Goal: Information Seeking & Learning: Learn about a topic

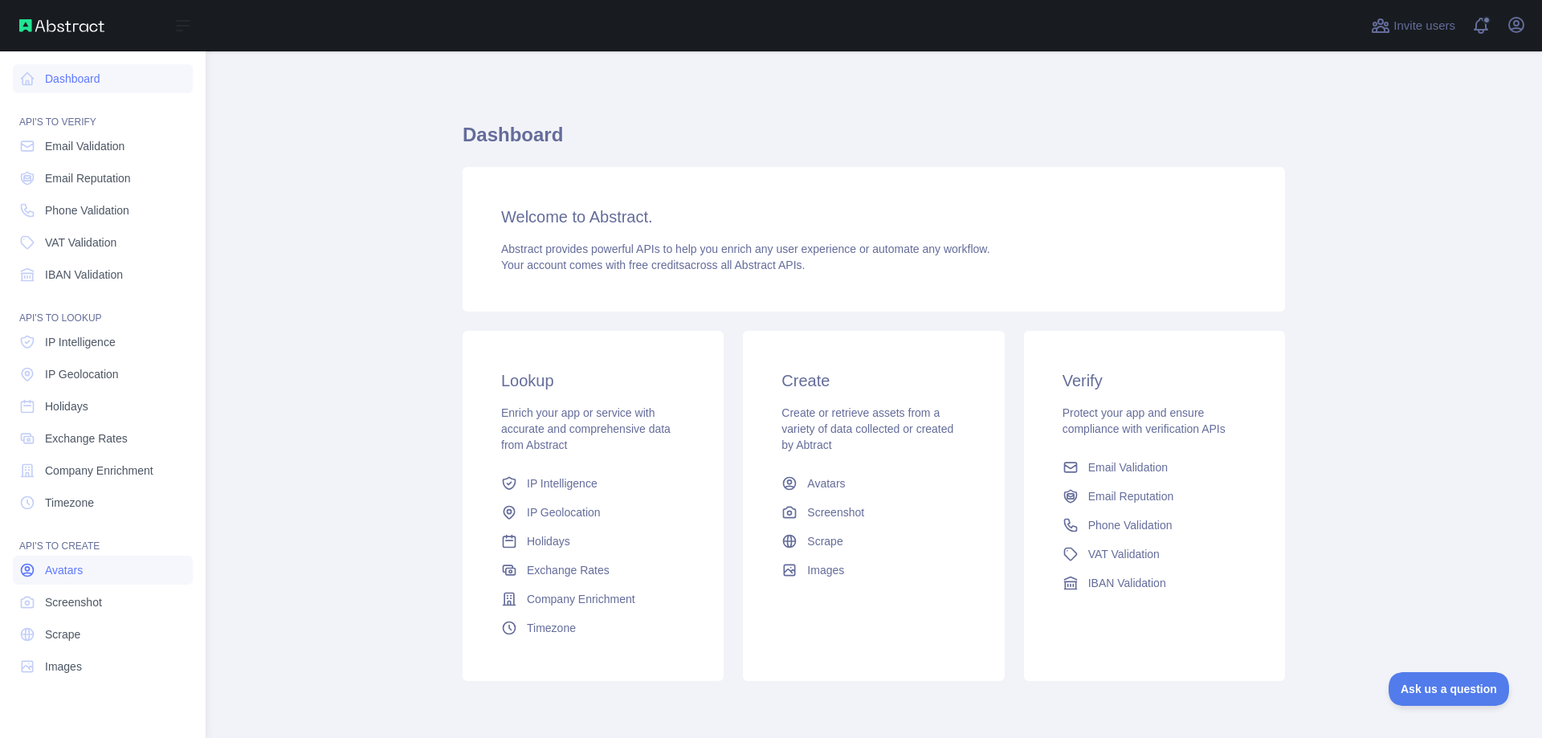
click at [83, 572] on link "Avatars" at bounding box center [103, 570] width 180 height 29
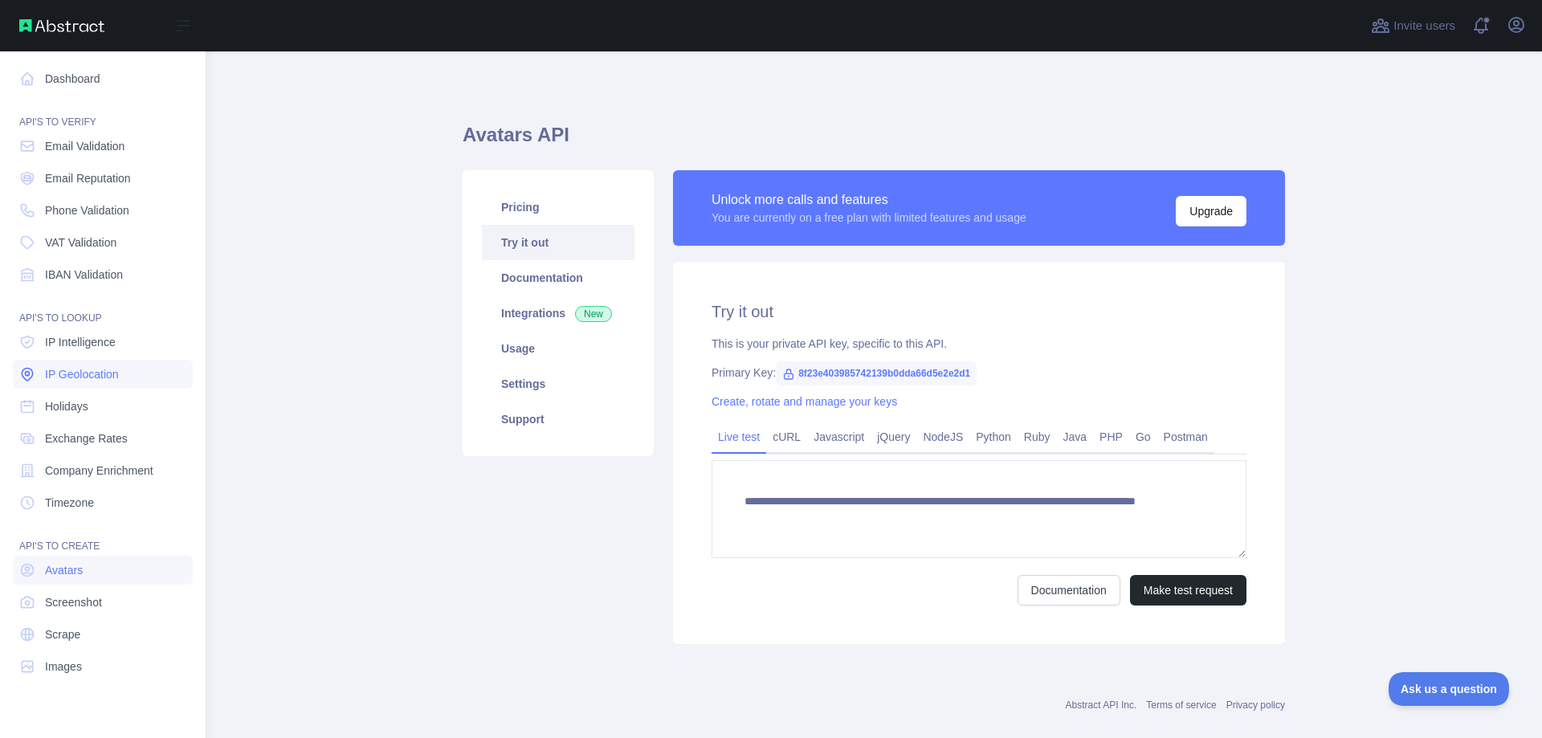
click at [18, 384] on link "IP Geolocation" at bounding box center [103, 374] width 180 height 29
click at [105, 370] on span "IP Geolocation" at bounding box center [82, 374] width 74 height 16
click at [97, 377] on span "IP Geolocation" at bounding box center [82, 374] width 74 height 16
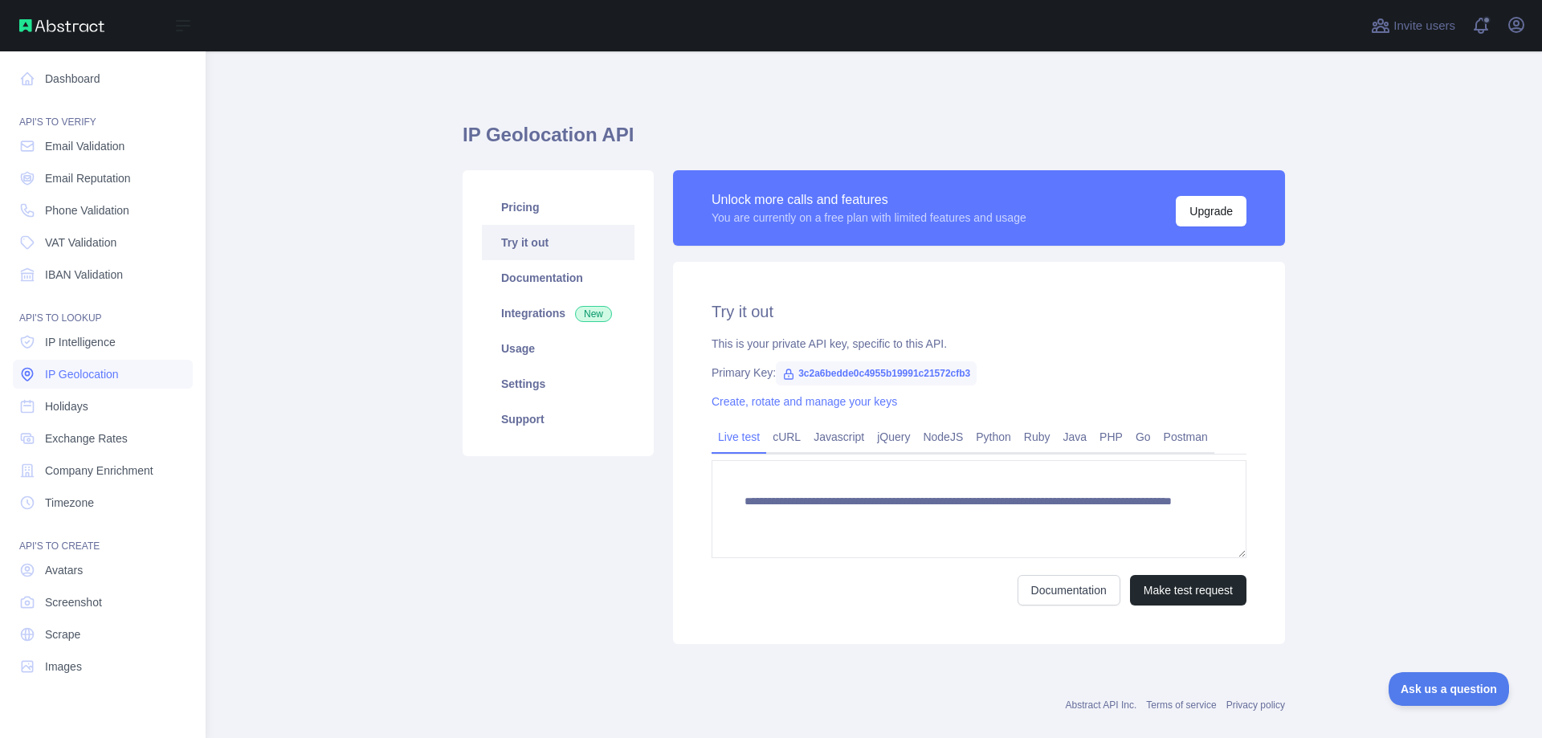
click at [97, 377] on span "IP Geolocation" at bounding box center [82, 374] width 74 height 16
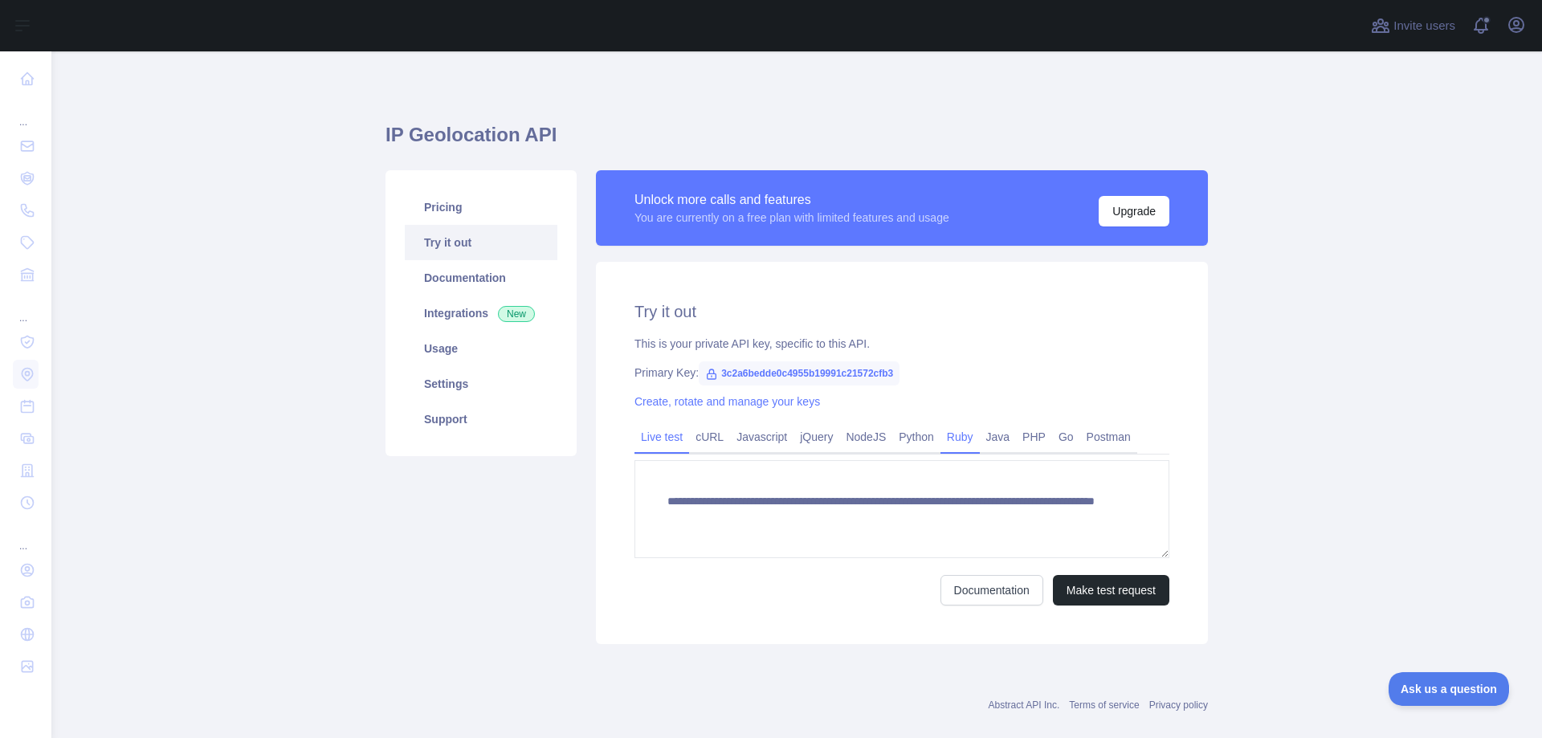
click at [950, 442] on link "Ruby" at bounding box center [959, 437] width 39 height 26
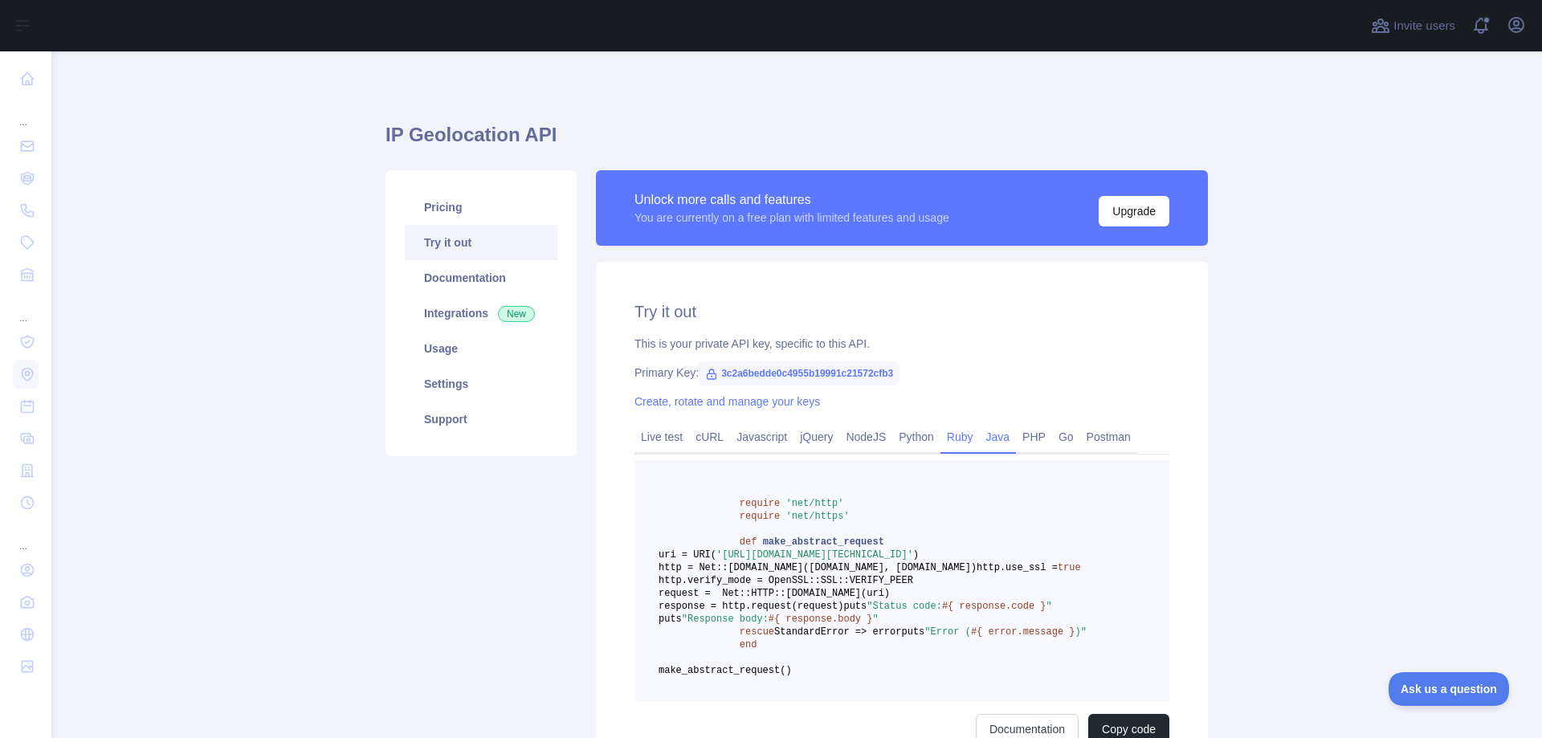
click at [980, 436] on link "Java" at bounding box center [998, 437] width 37 height 26
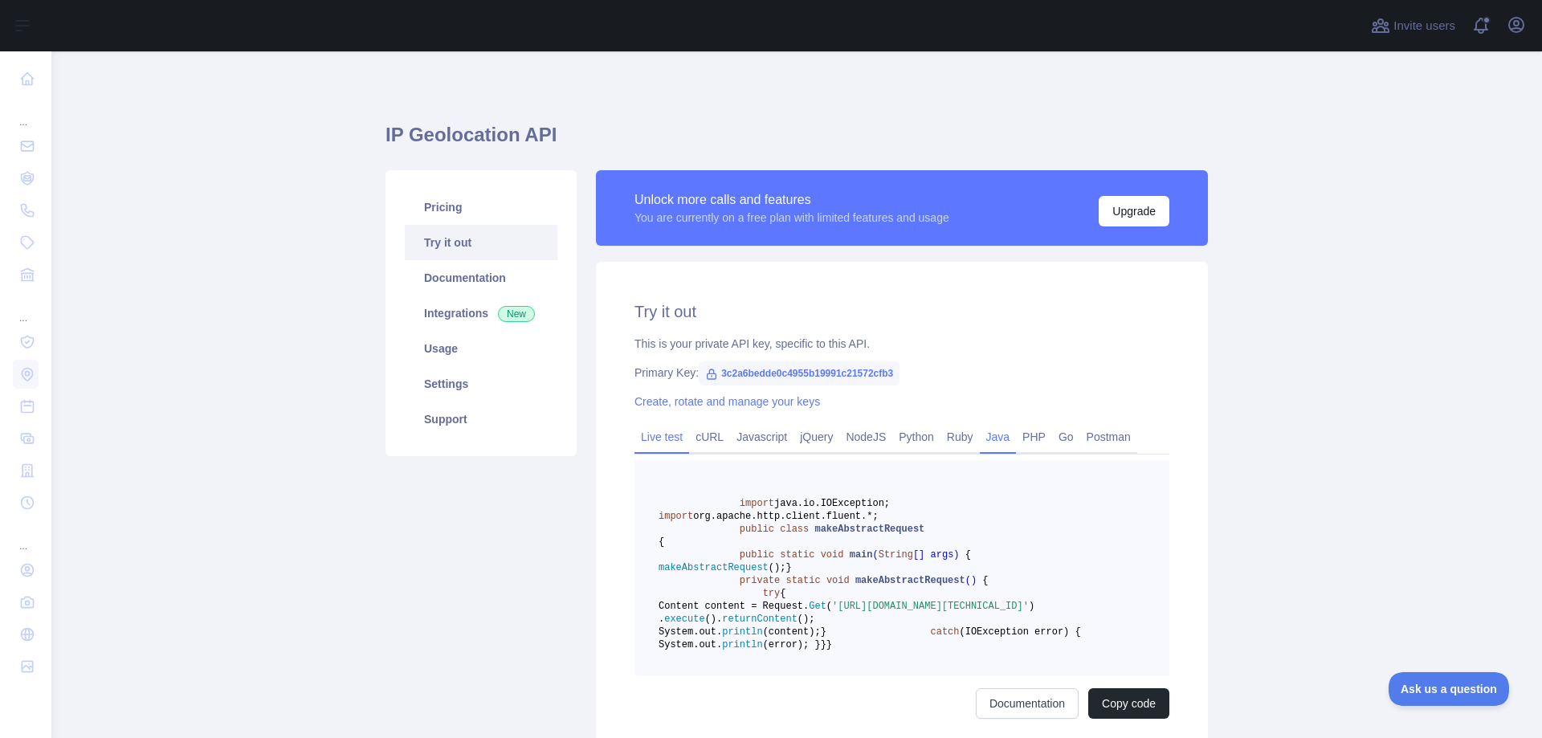
click at [660, 425] on link "Live test" at bounding box center [661, 437] width 55 height 26
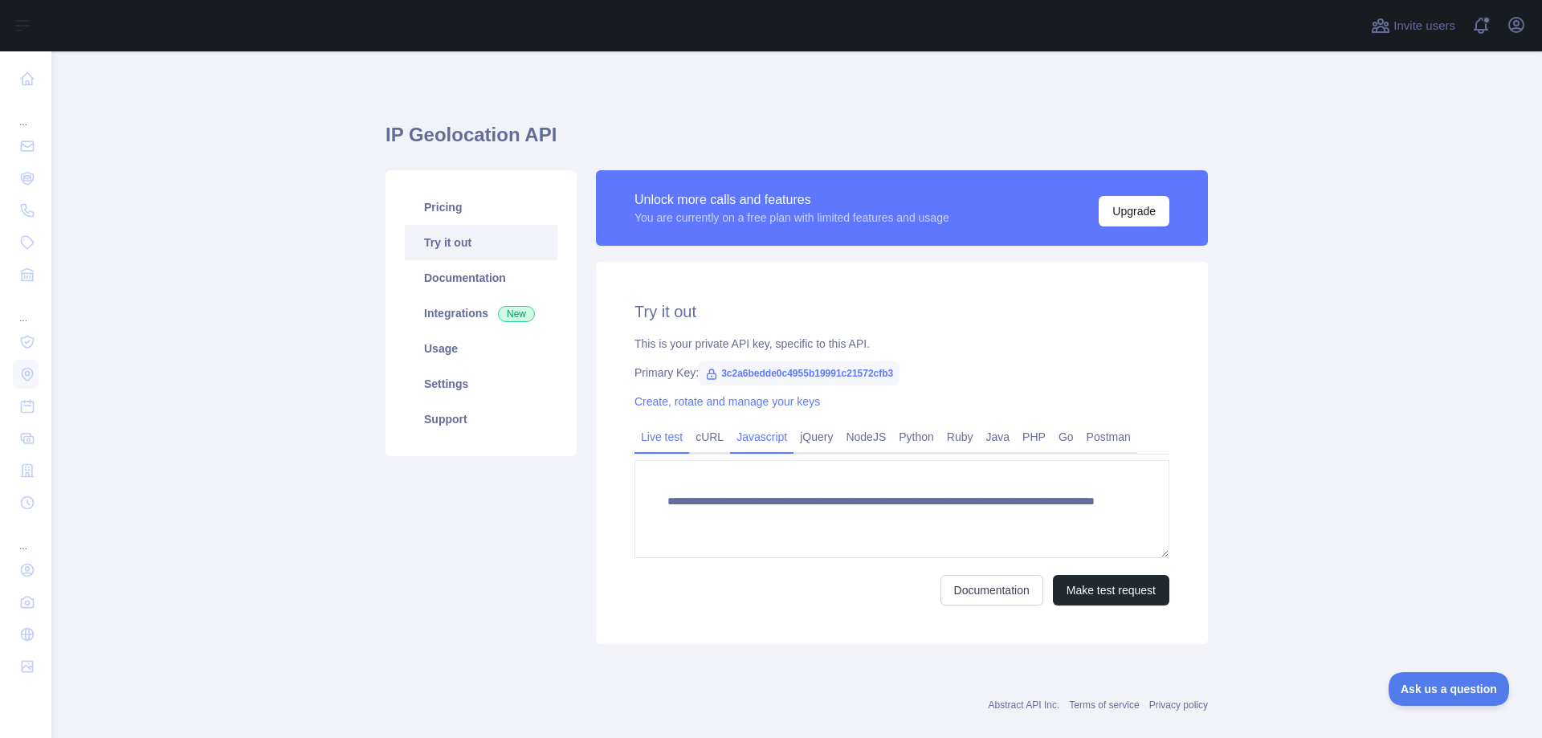
click at [730, 431] on link "Javascript" at bounding box center [761, 437] width 63 height 26
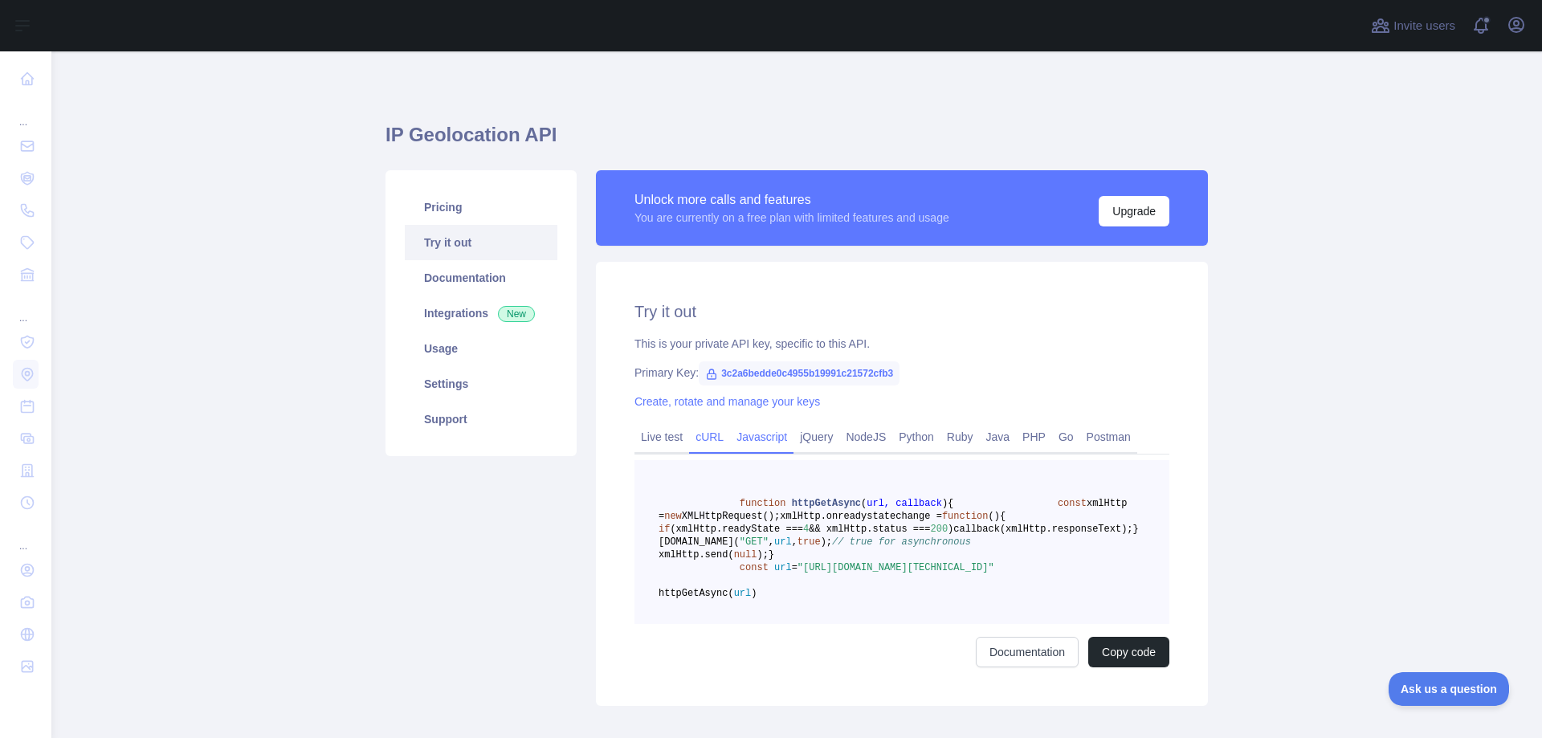
click at [699, 446] on link "cURL" at bounding box center [709, 437] width 41 height 26
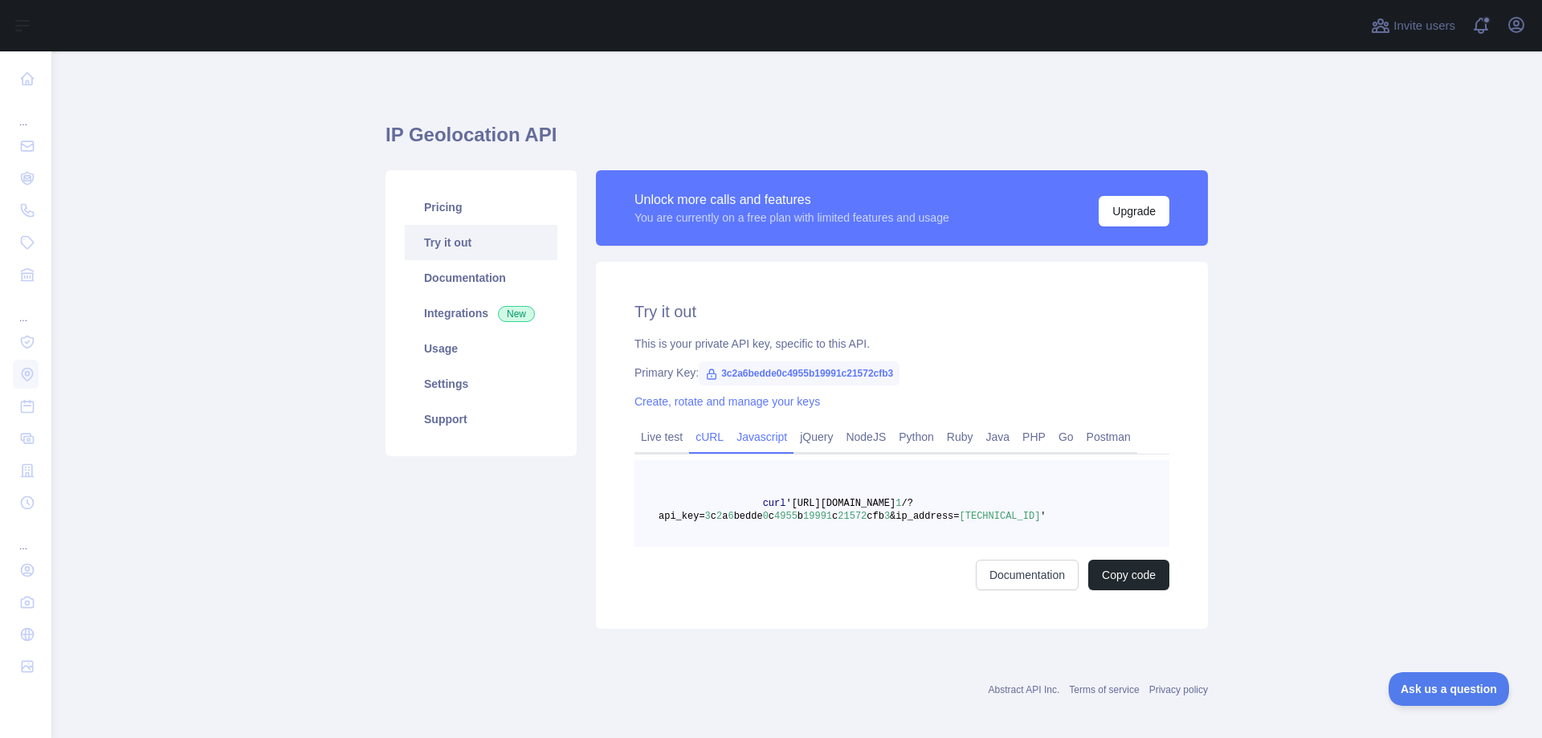
click at [730, 442] on link "Javascript" at bounding box center [761, 437] width 63 height 26
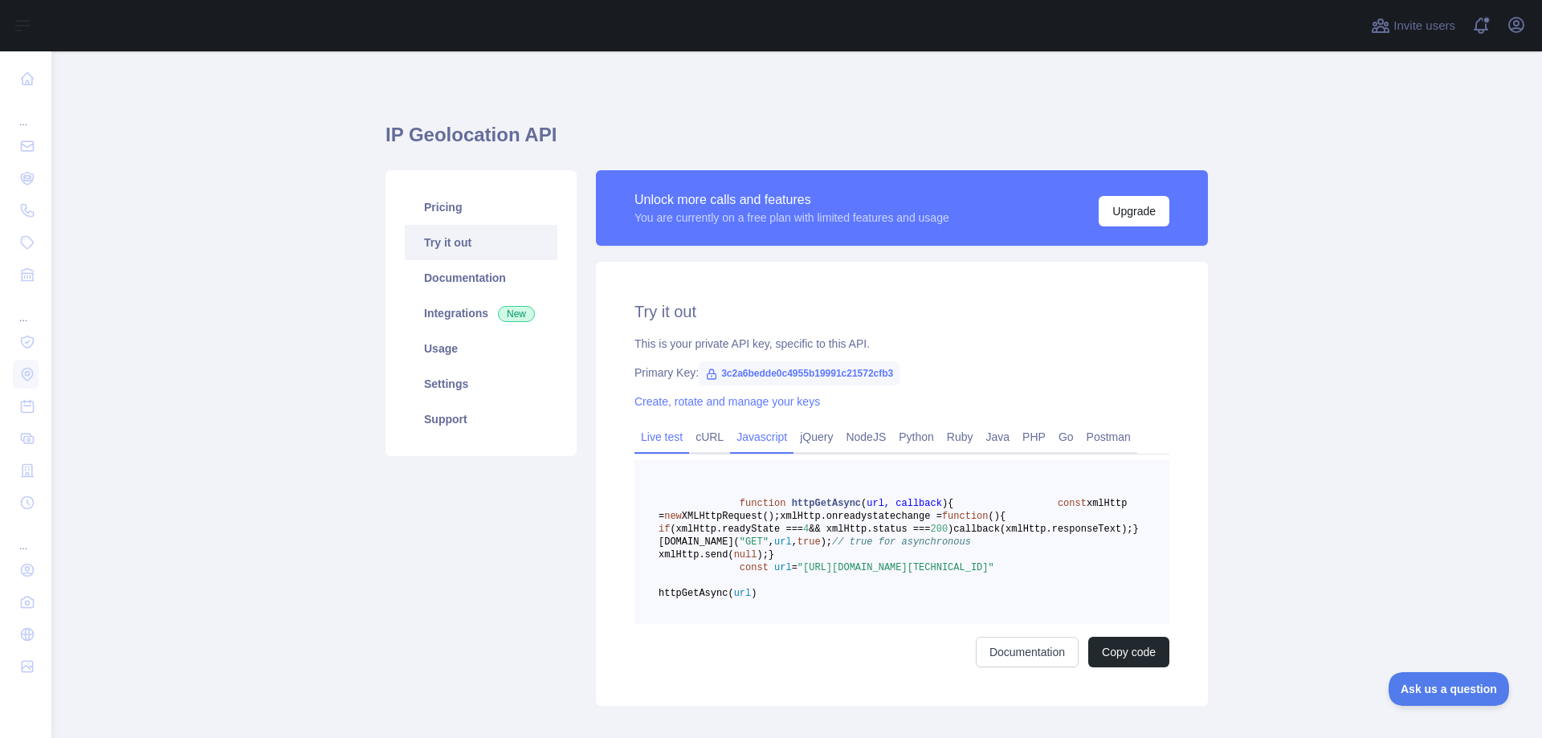
click at [643, 436] on link "Live test" at bounding box center [661, 437] width 55 height 26
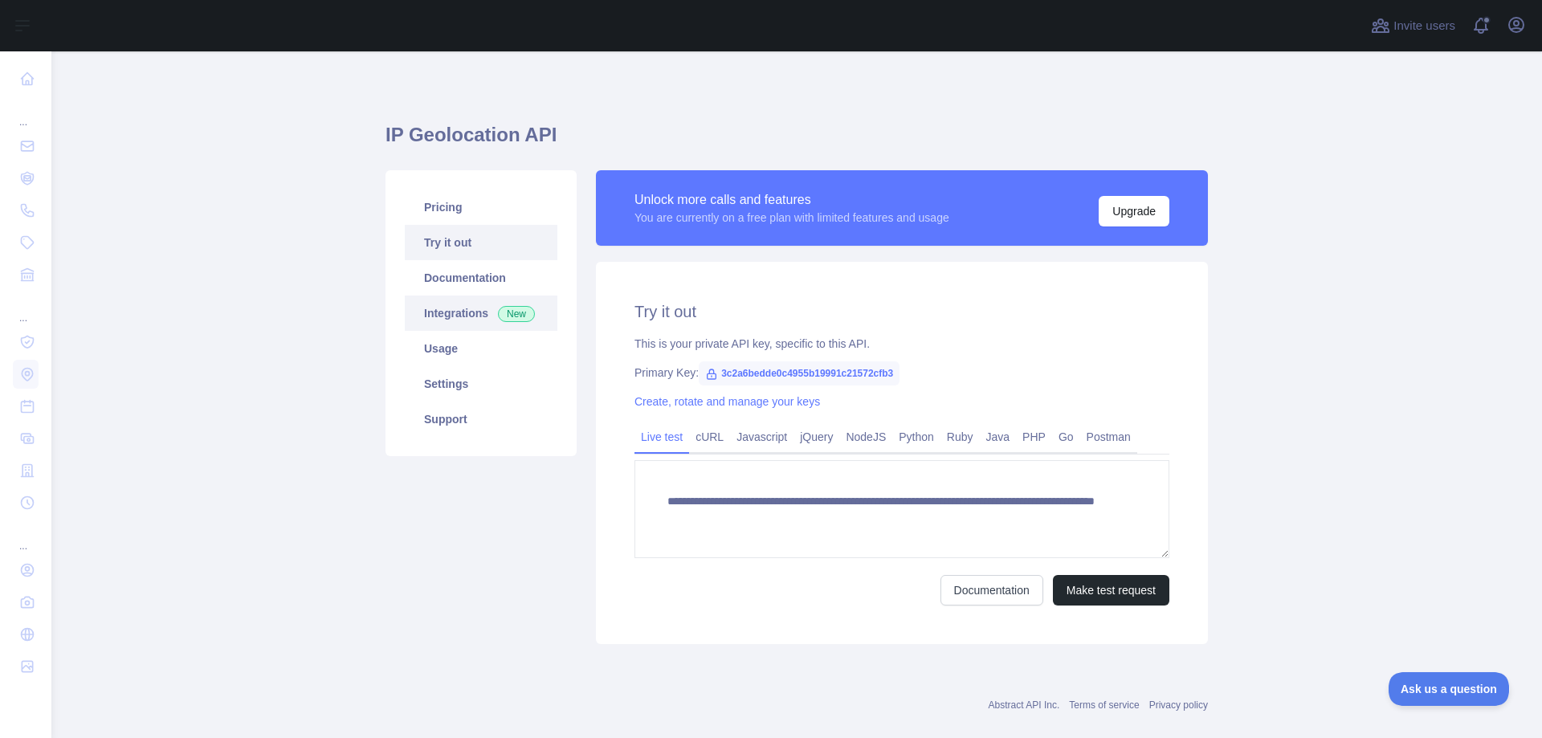
click at [426, 319] on link "Integrations New" at bounding box center [481, 312] width 153 height 35
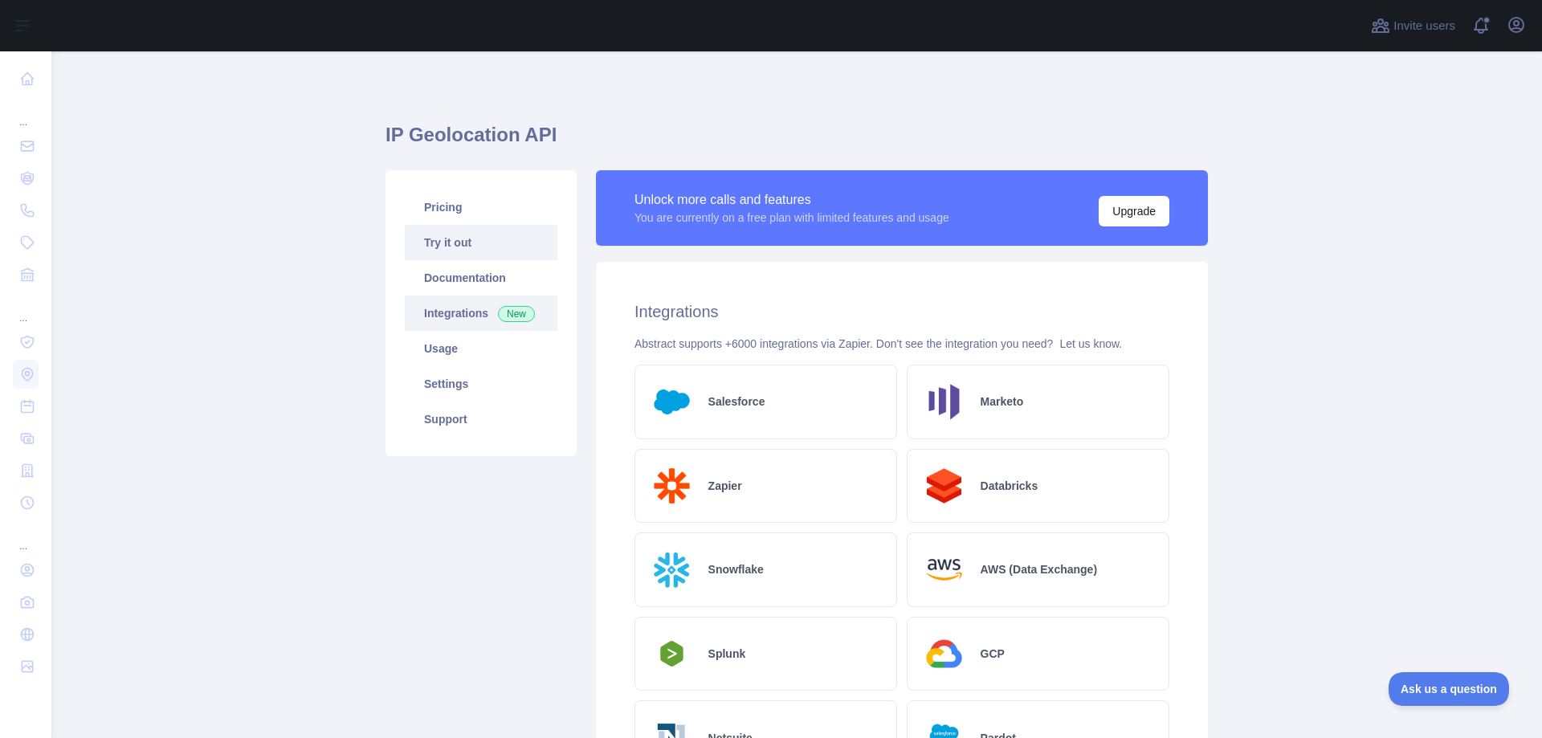
click at [462, 245] on link "Try it out" at bounding box center [481, 242] width 153 height 35
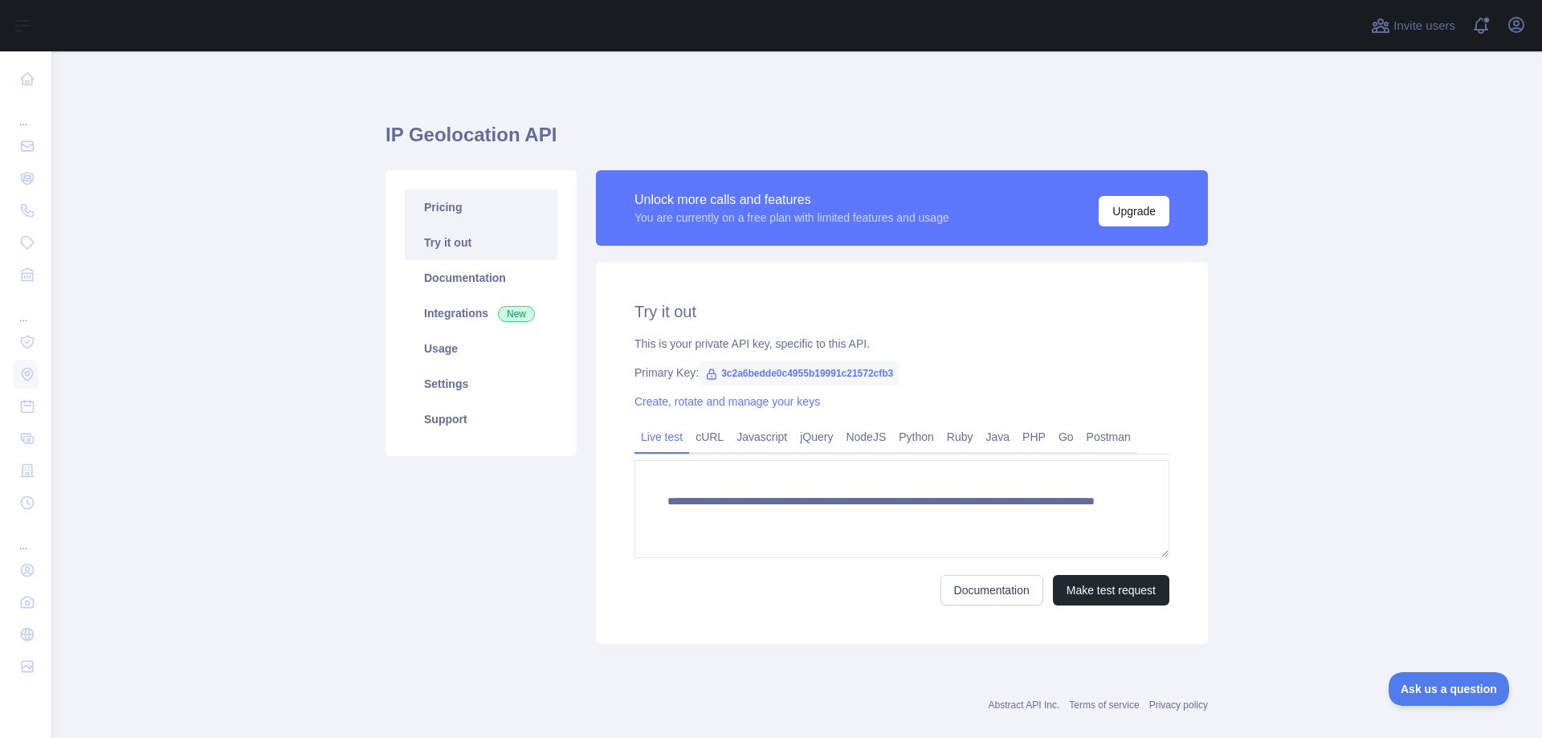
click at [449, 211] on link "Pricing" at bounding box center [481, 206] width 153 height 35
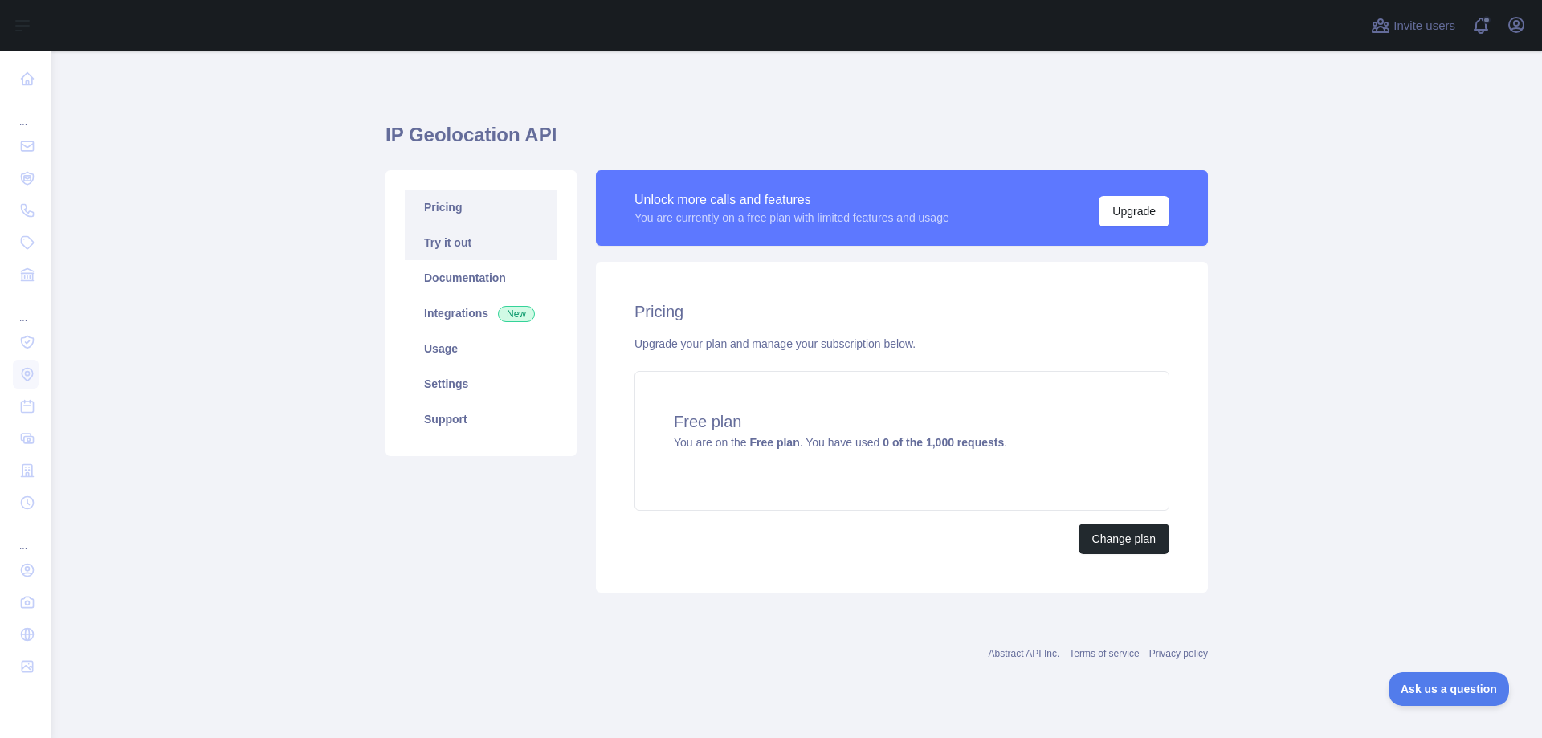
click at [447, 243] on link "Try it out" at bounding box center [481, 242] width 153 height 35
